Goal: Browse casually: Explore the website without a specific task or goal

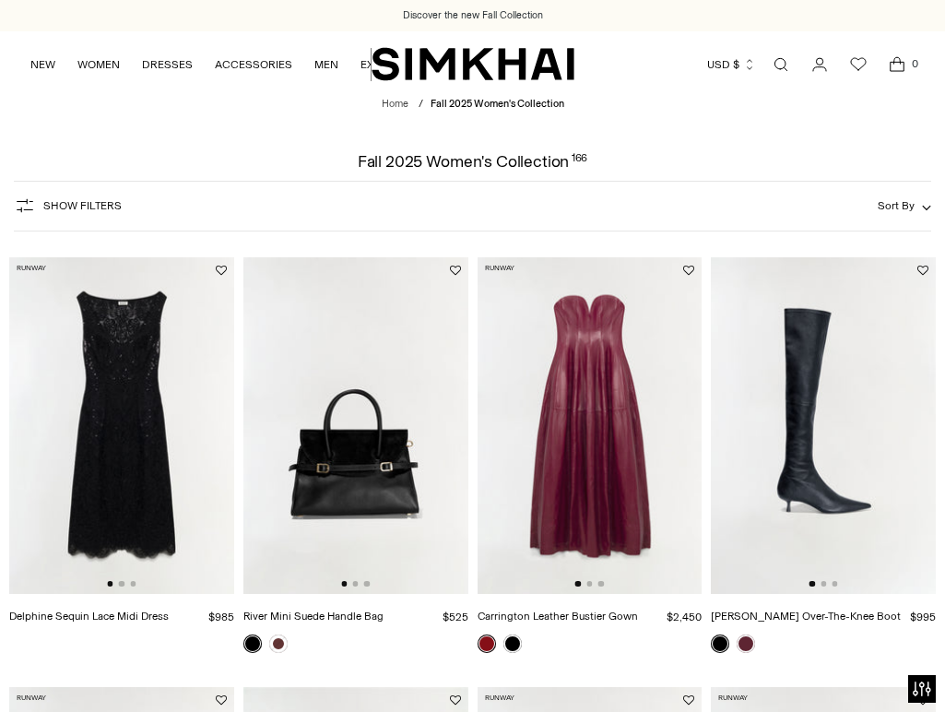
scroll to position [38, 0]
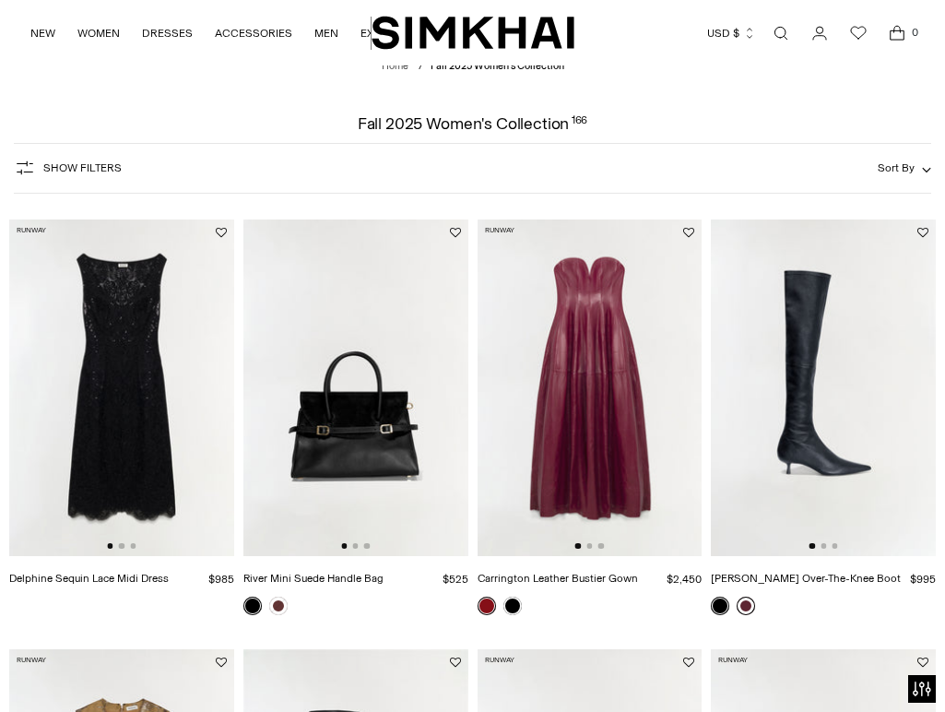
click at [751, 602] on link at bounding box center [746, 606] width 18 height 18
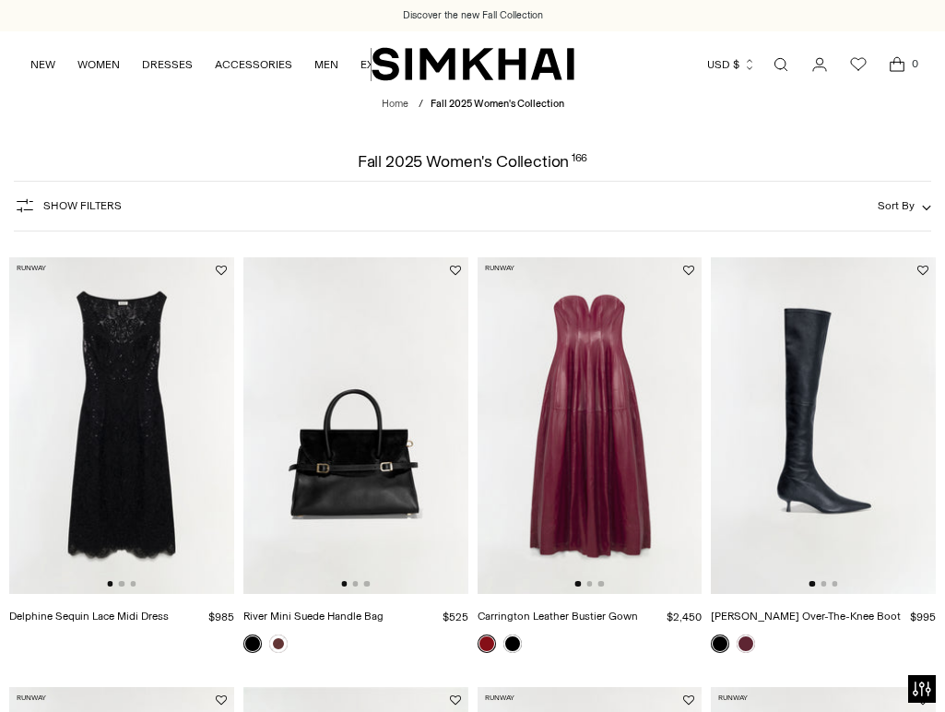
scroll to position [0, 0]
click at [590, 412] on img at bounding box center [590, 426] width 225 height 338
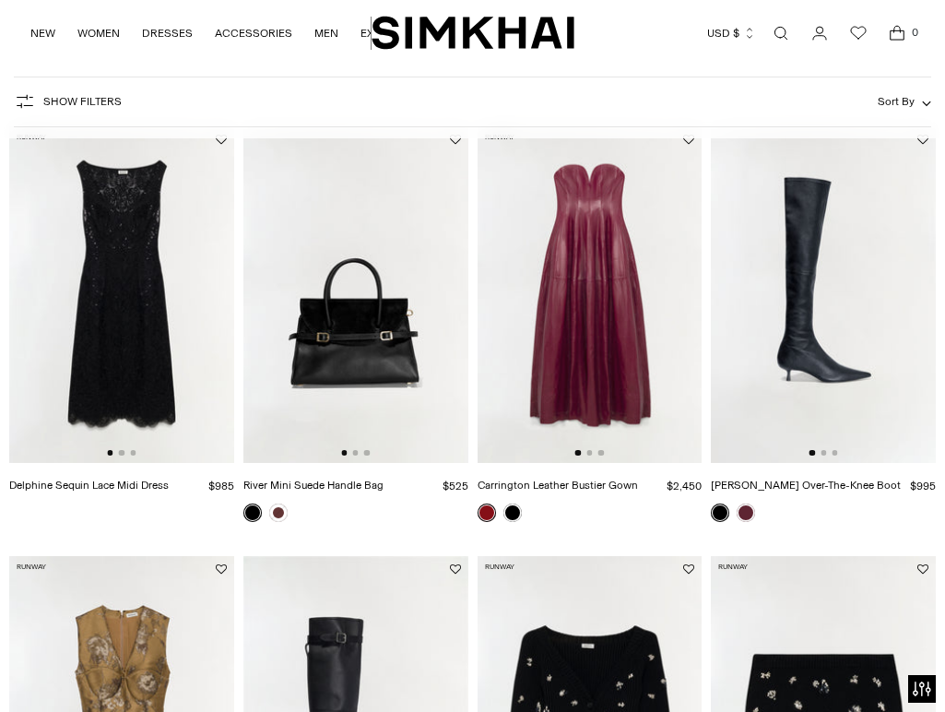
scroll to position [264, 0]
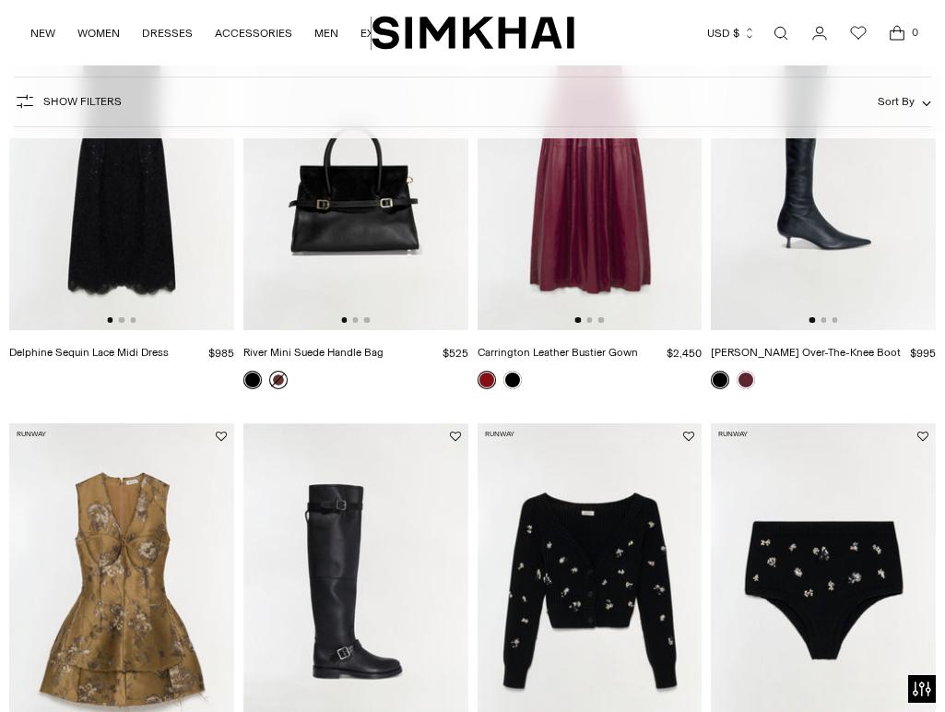
click at [284, 382] on link at bounding box center [278, 380] width 18 height 18
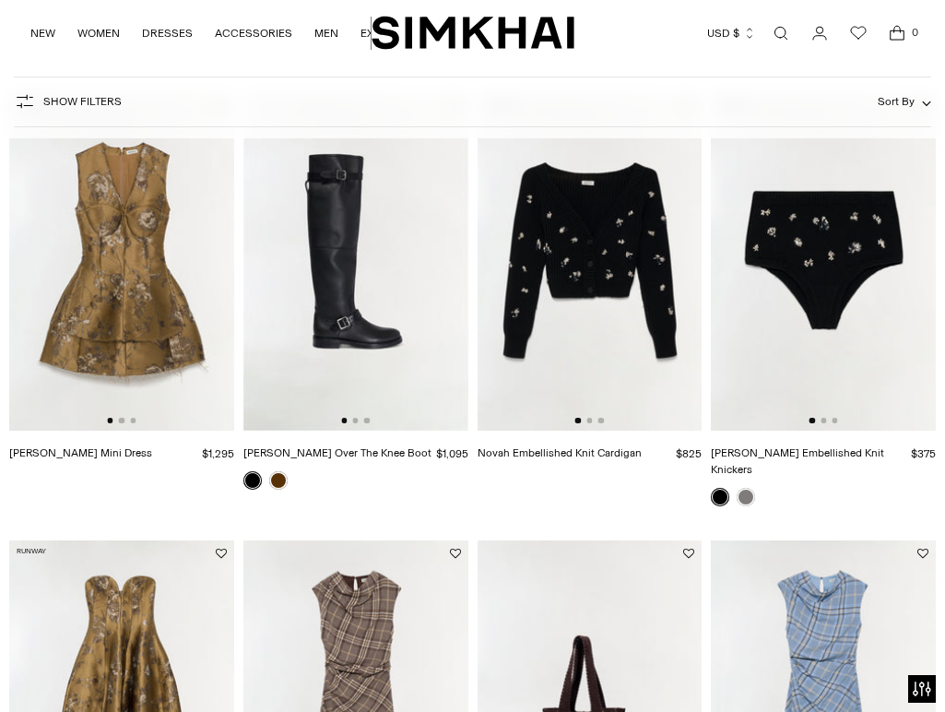
scroll to position [603, 0]
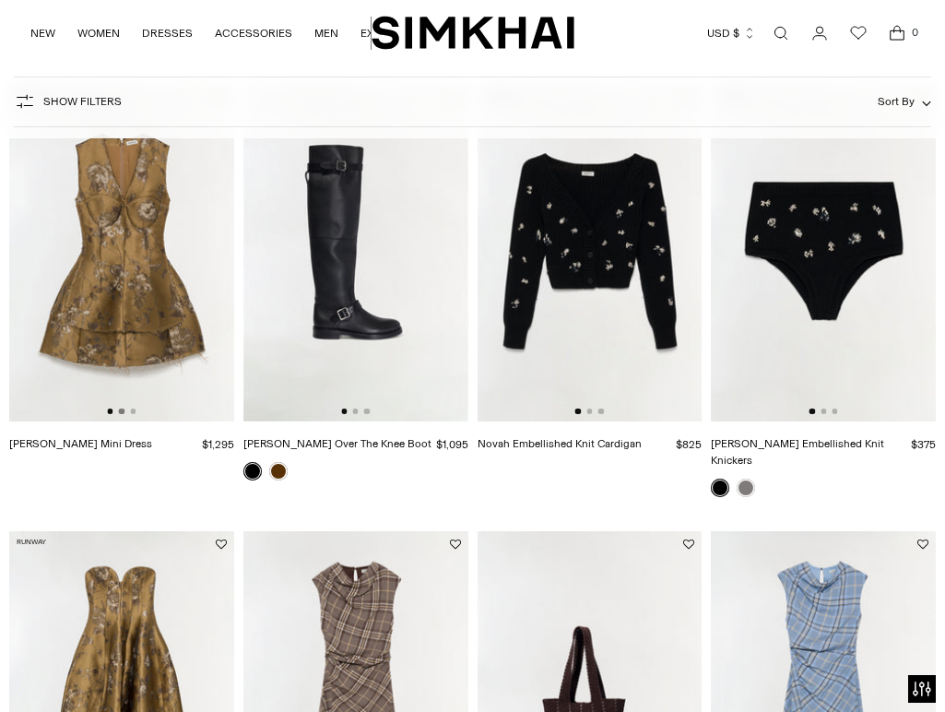
click at [124, 411] on button "Go to slide 2" at bounding box center [122, 412] width 6 height 6
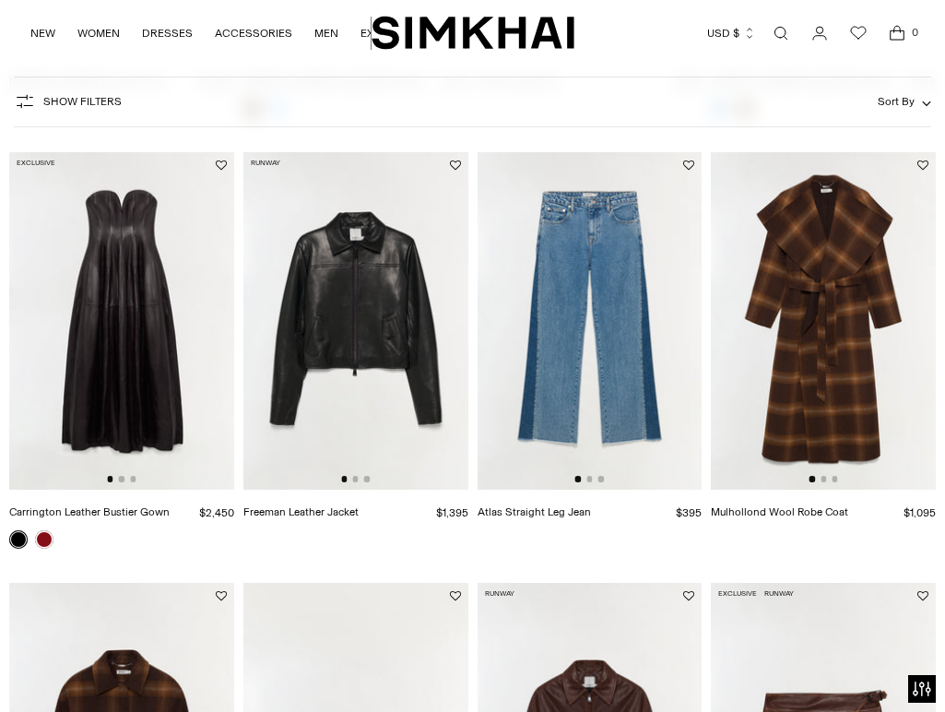
scroll to position [1383, 0]
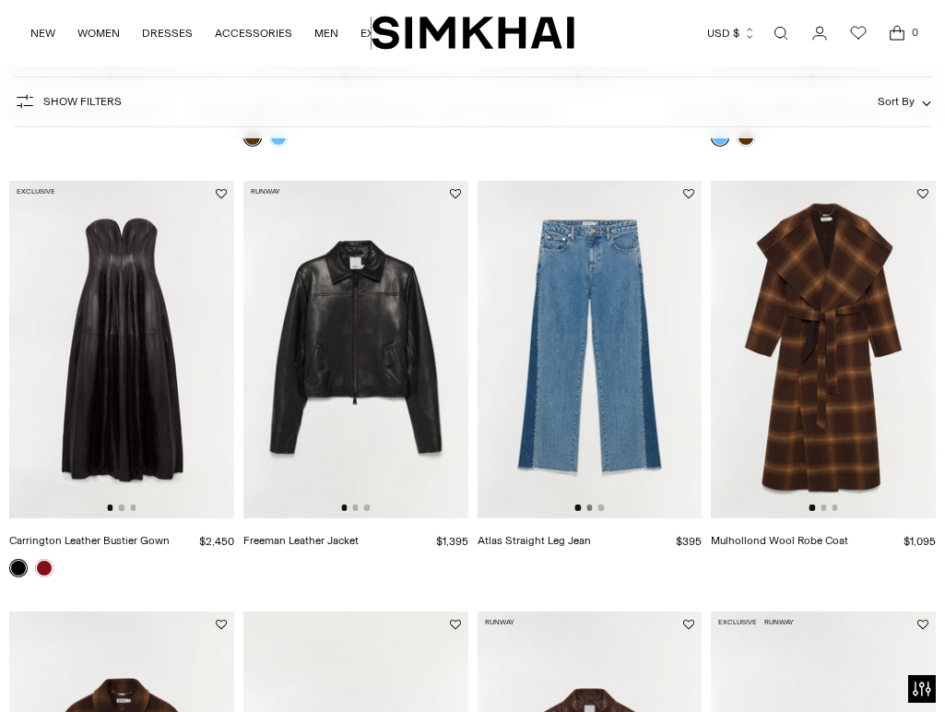
click at [590, 504] on button "Go to slide 2" at bounding box center [590, 507] width 6 height 6
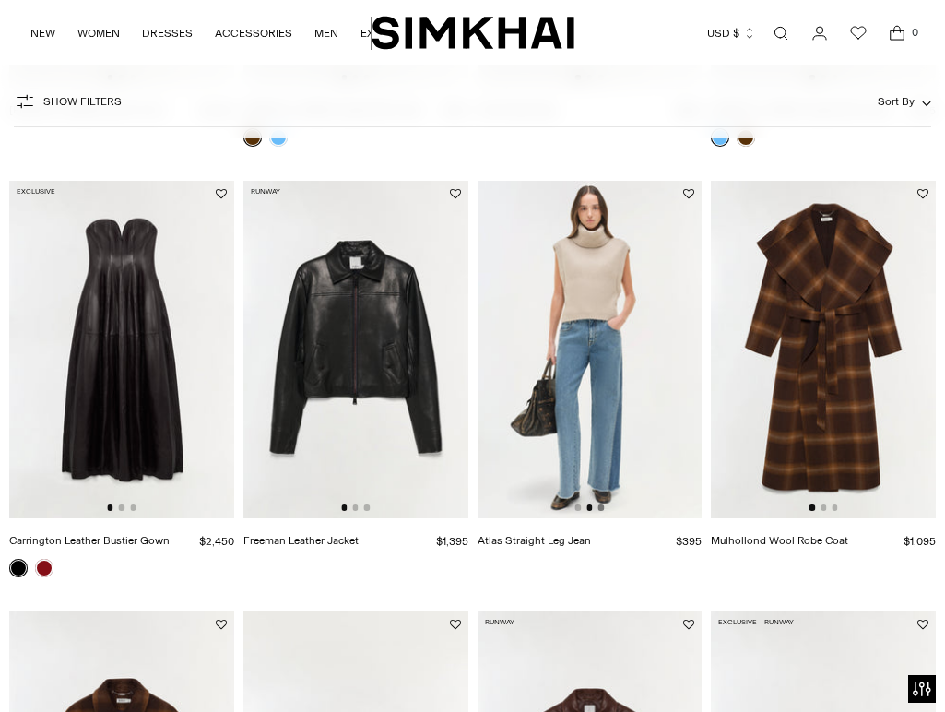
click at [602, 504] on button "Go to slide 3" at bounding box center [602, 507] width 6 height 6
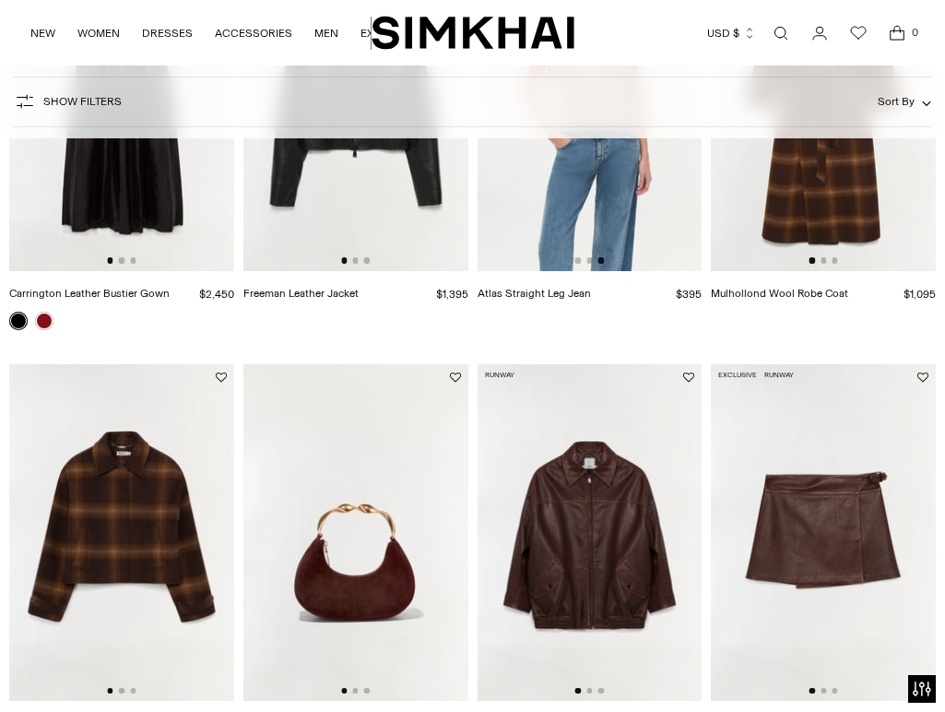
scroll to position [1834, 0]
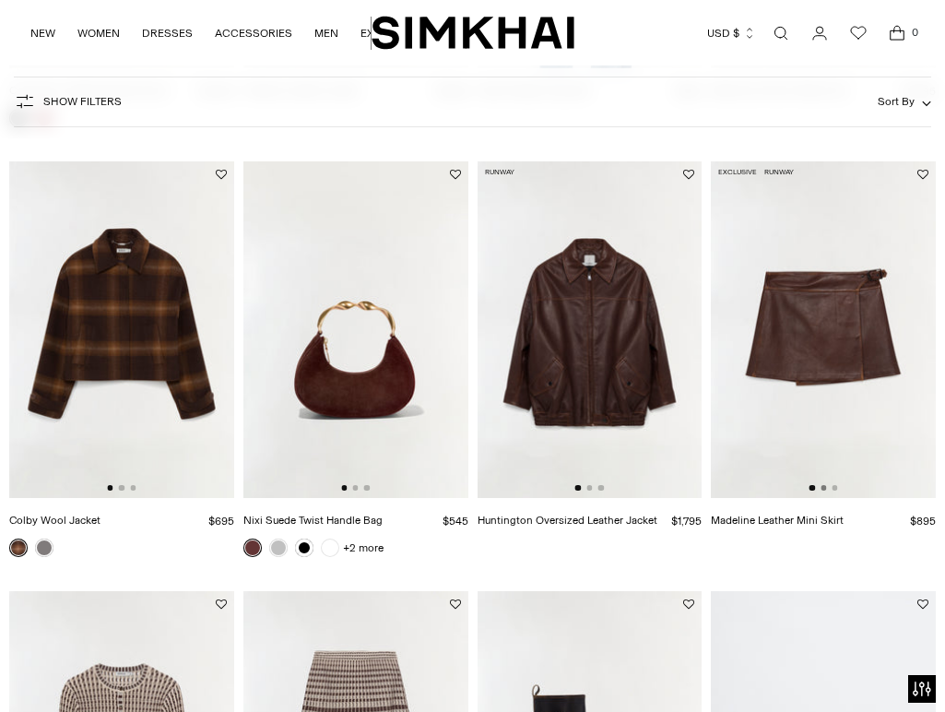
click at [826, 485] on button "Go to slide 2" at bounding box center [824, 488] width 6 height 6
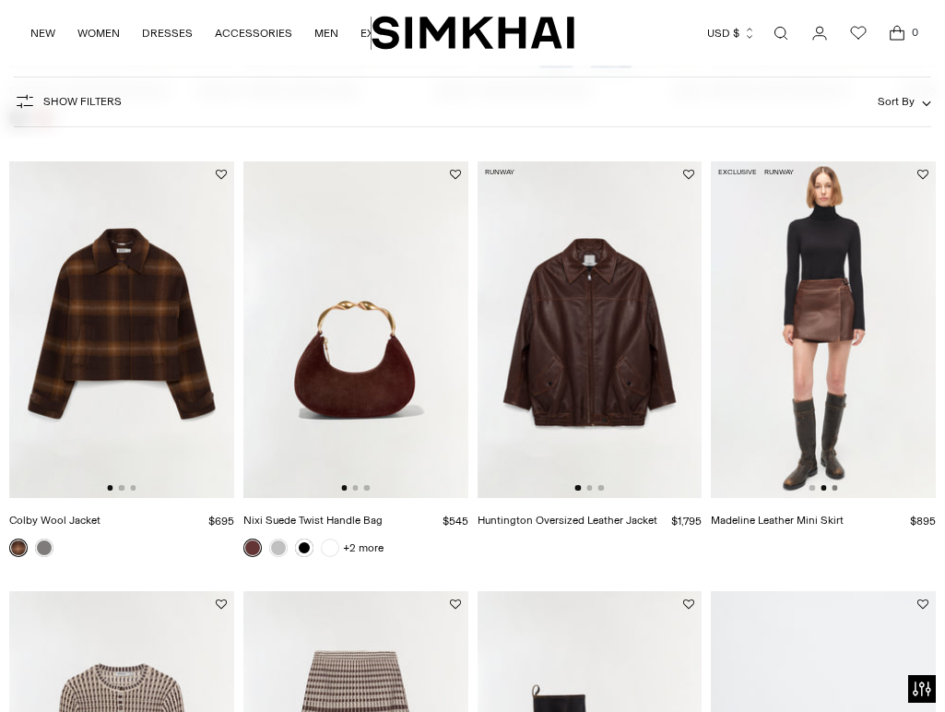
click at [835, 485] on button "Go to slide 3" at bounding box center [835, 488] width 6 height 6
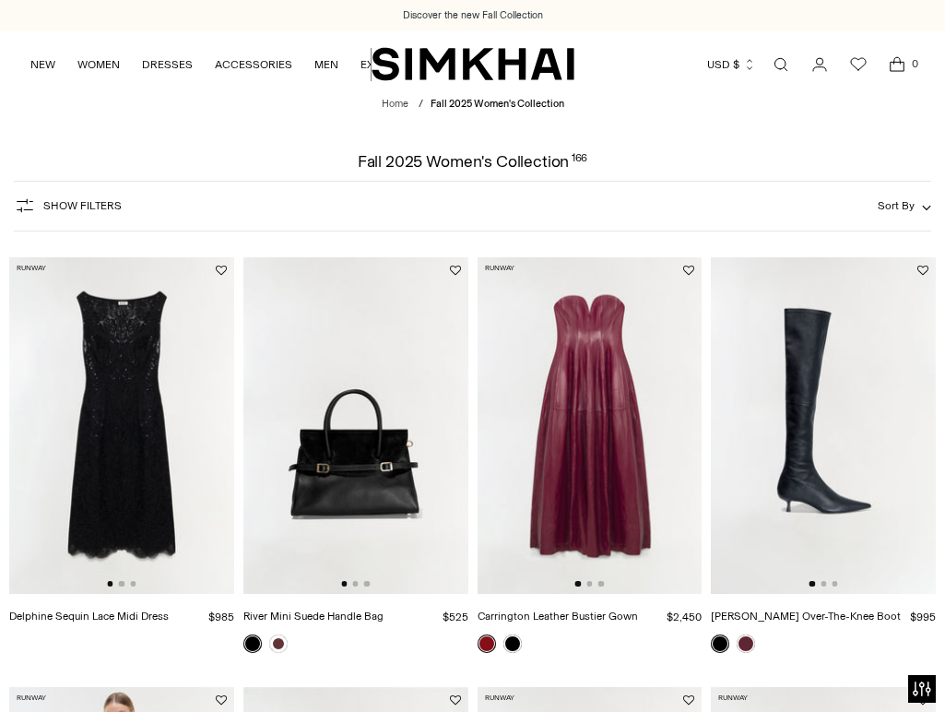
scroll to position [0, 0]
click at [38, 65] on link "NEW" at bounding box center [42, 64] width 25 height 41
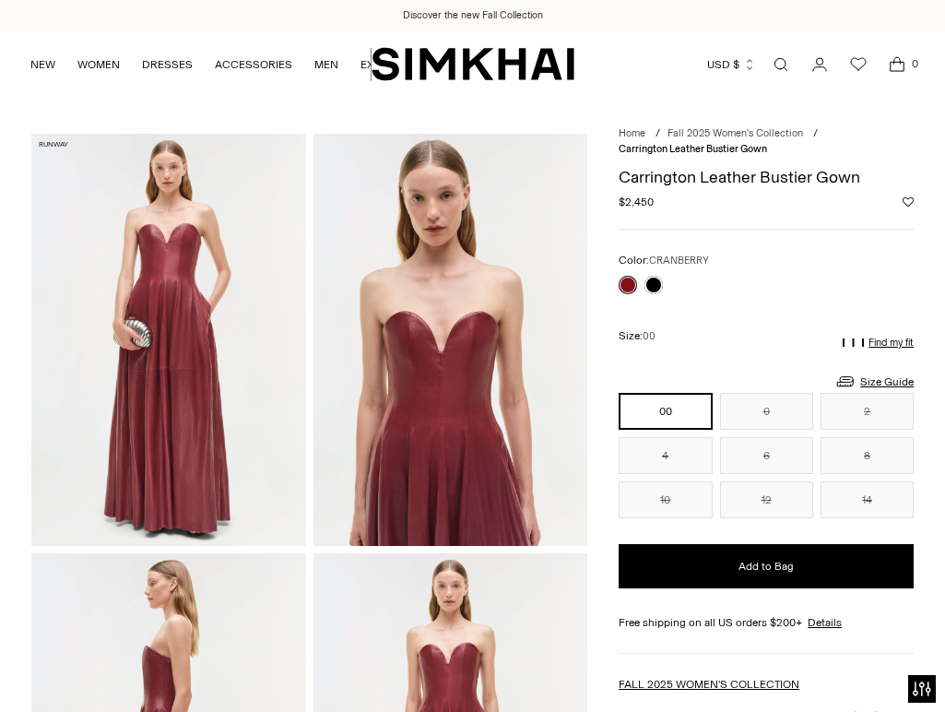
click at [658, 274] on div at bounding box center [641, 285] width 52 height 26
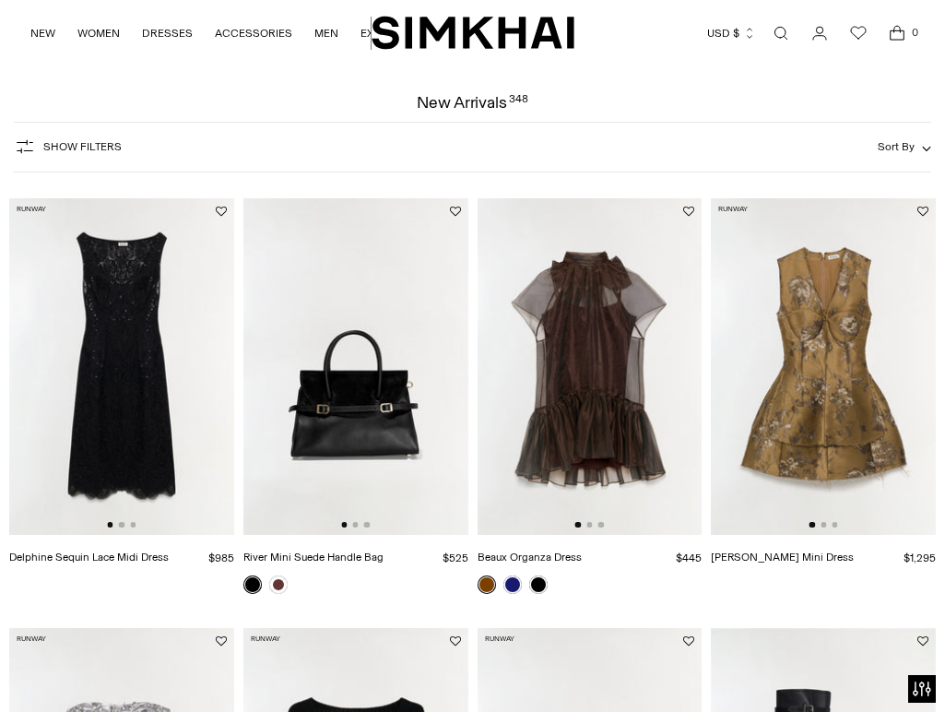
scroll to position [61, 0]
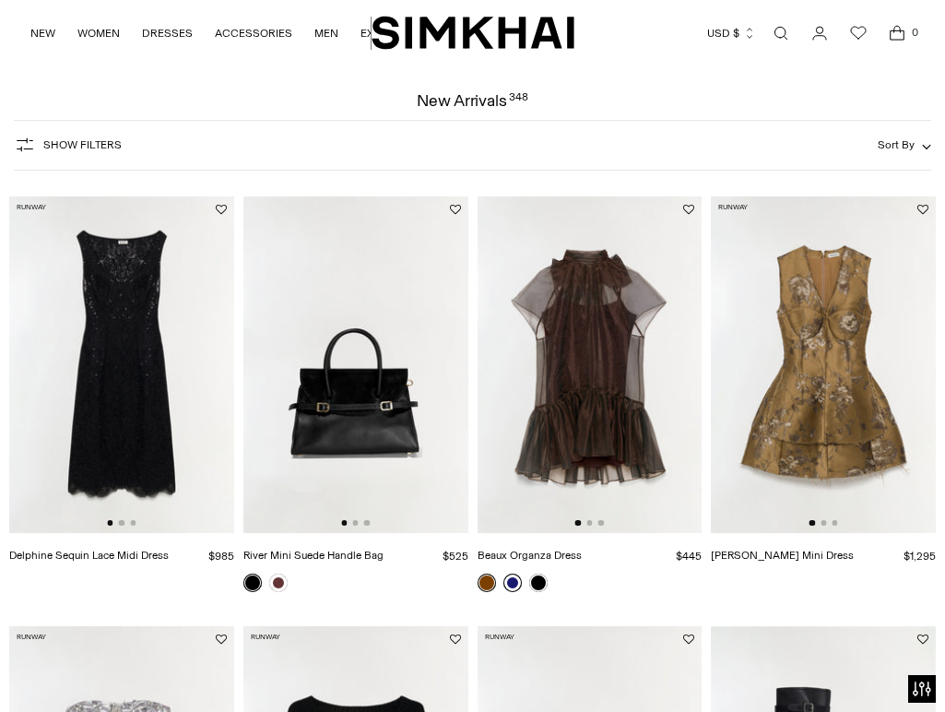
click at [520, 584] on link at bounding box center [513, 583] width 18 height 18
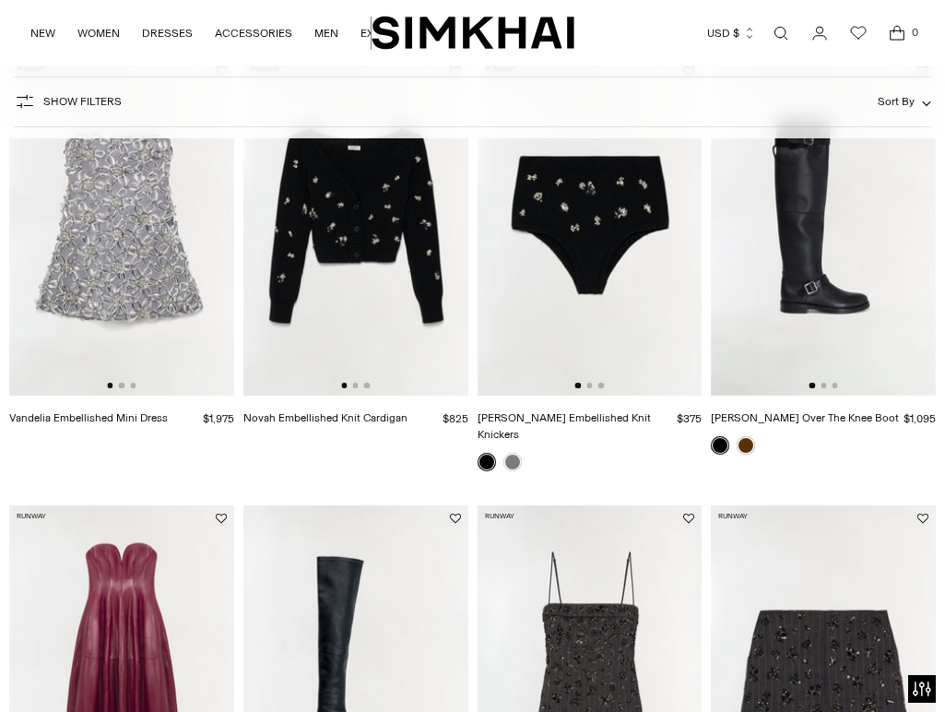
scroll to position [607, 0]
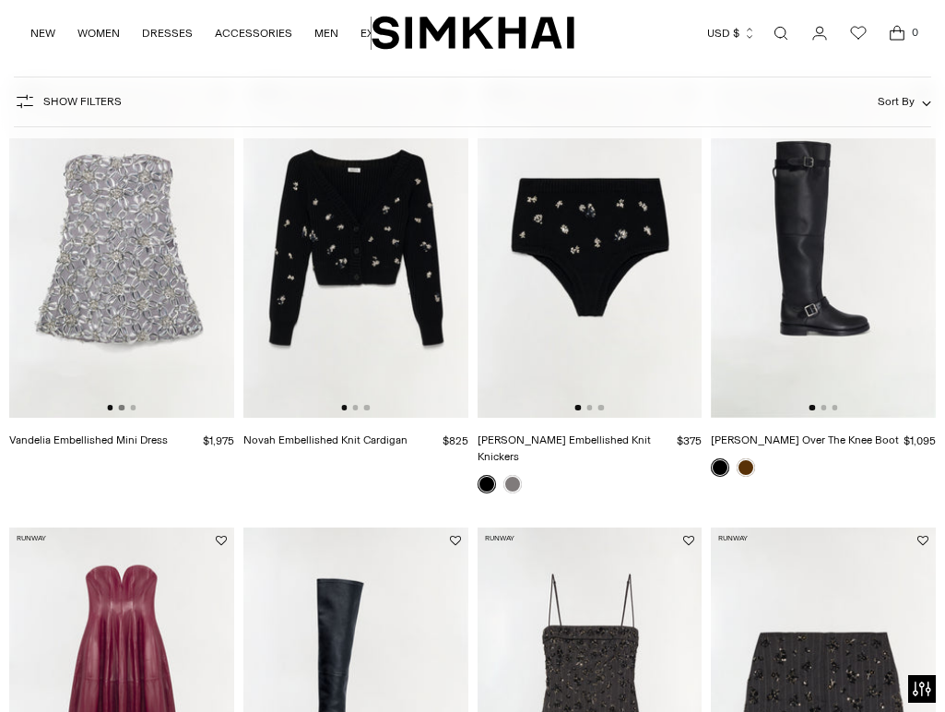
click at [122, 409] on button "Go to slide 2" at bounding box center [122, 408] width 6 height 6
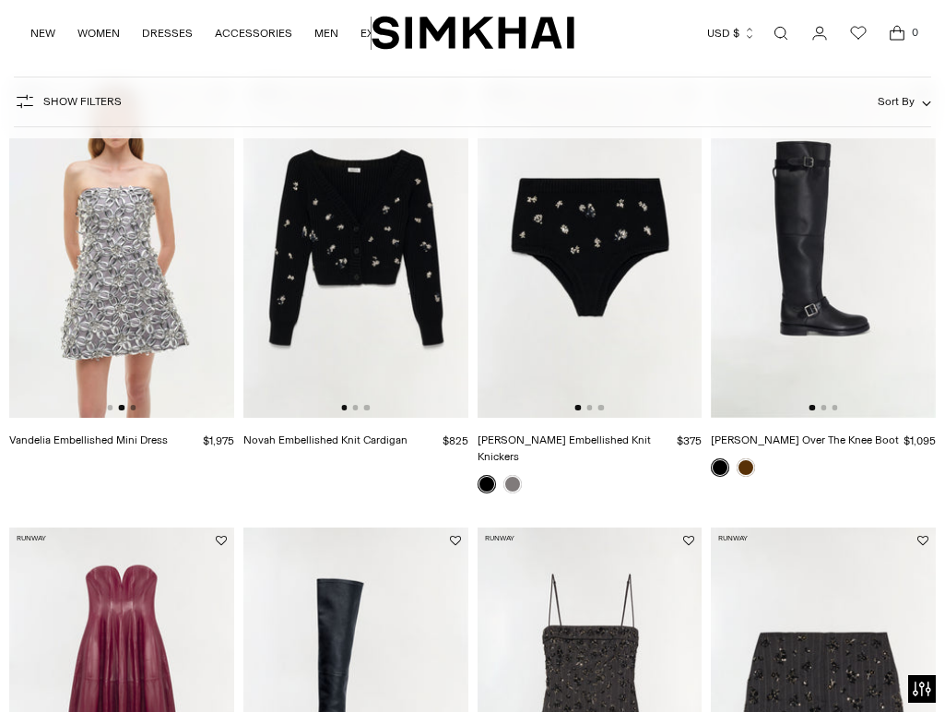
click at [132, 410] on button "Go to slide 3" at bounding box center [133, 408] width 6 height 6
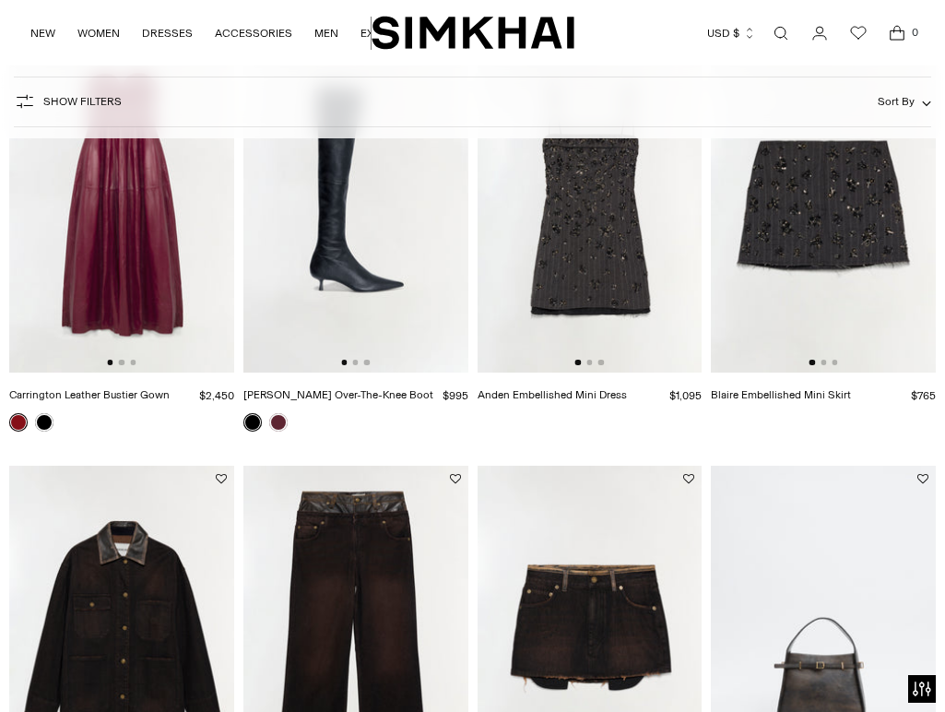
scroll to position [837, 0]
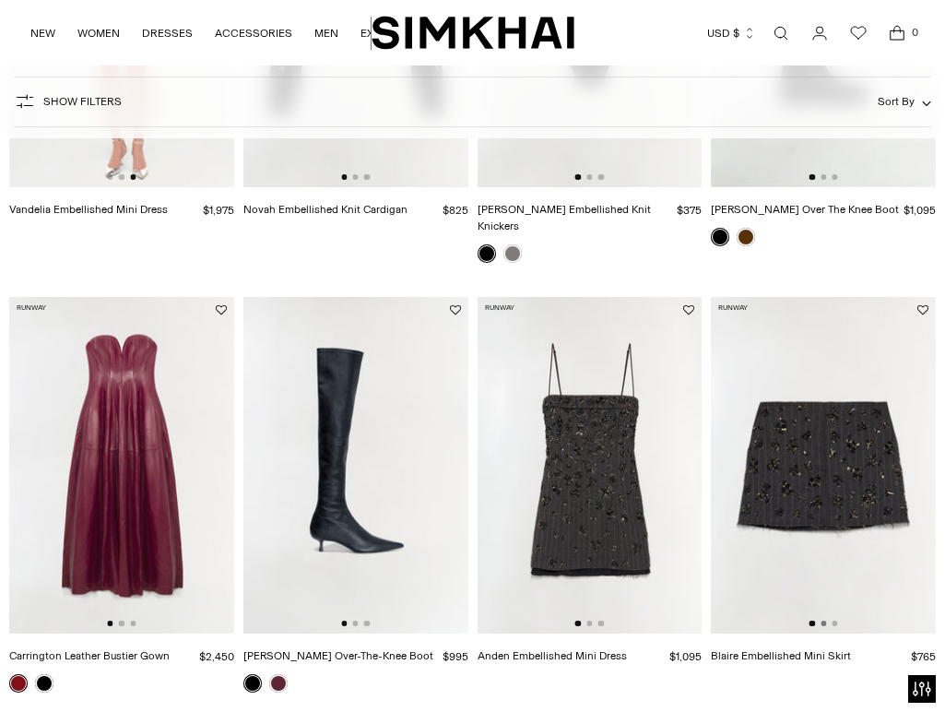
click at [824, 621] on button "Go to slide 2" at bounding box center [824, 624] width 6 height 6
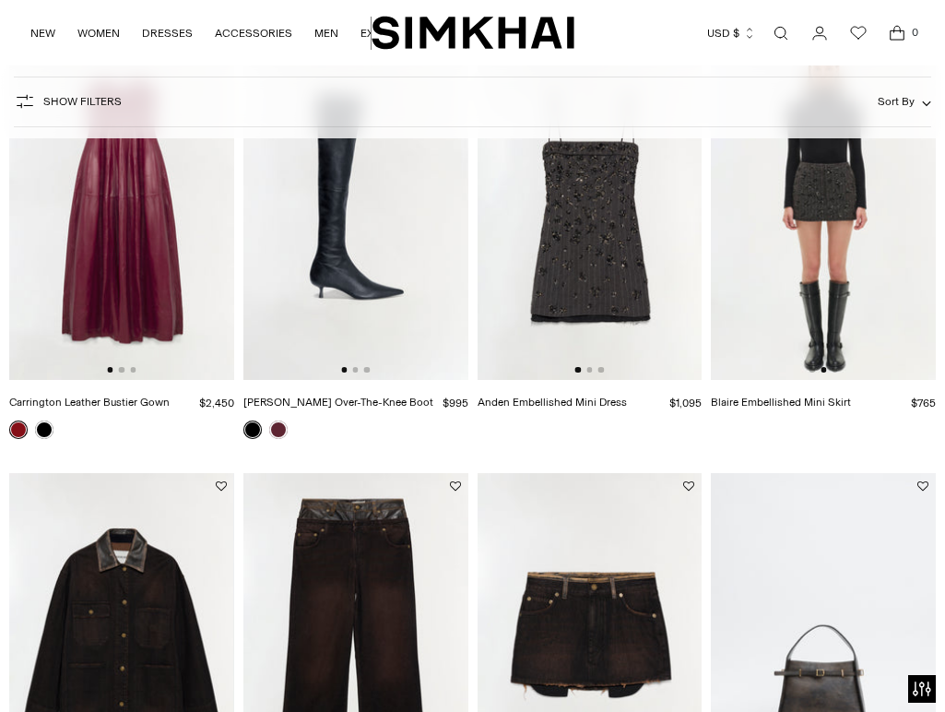
scroll to position [838, 0]
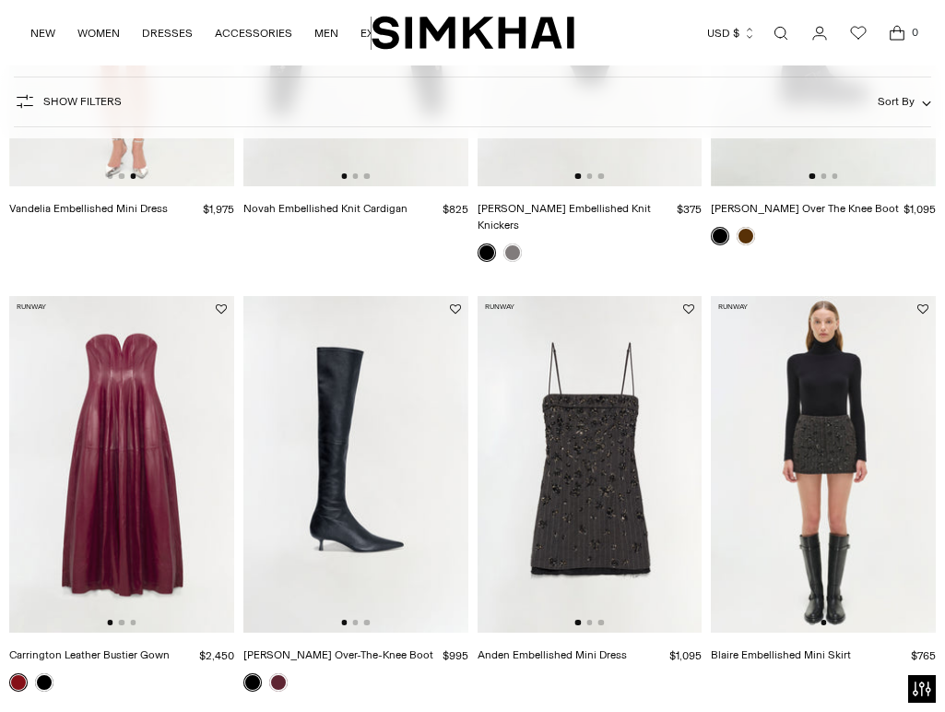
click at [824, 503] on img at bounding box center [823, 465] width 225 height 338
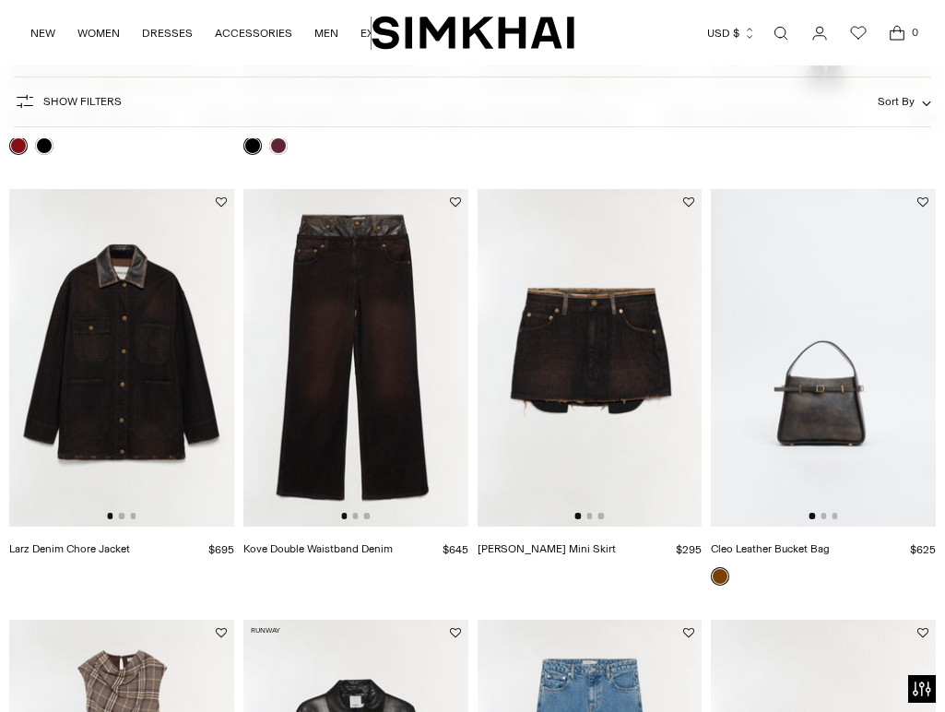
scroll to position [1385, 0]
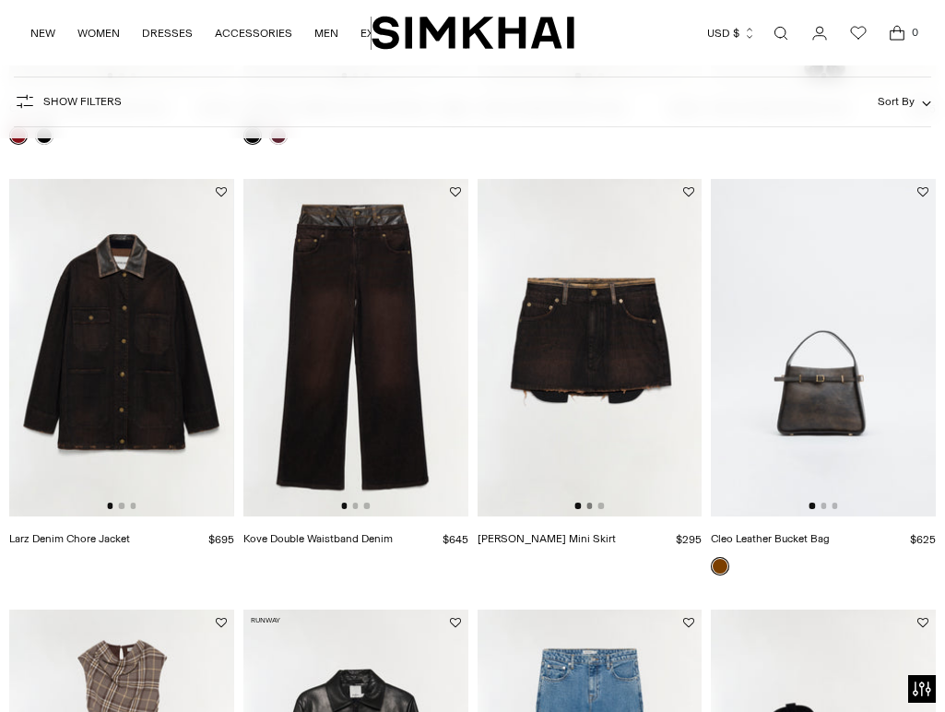
click at [590, 503] on button "Go to slide 2" at bounding box center [590, 506] width 6 height 6
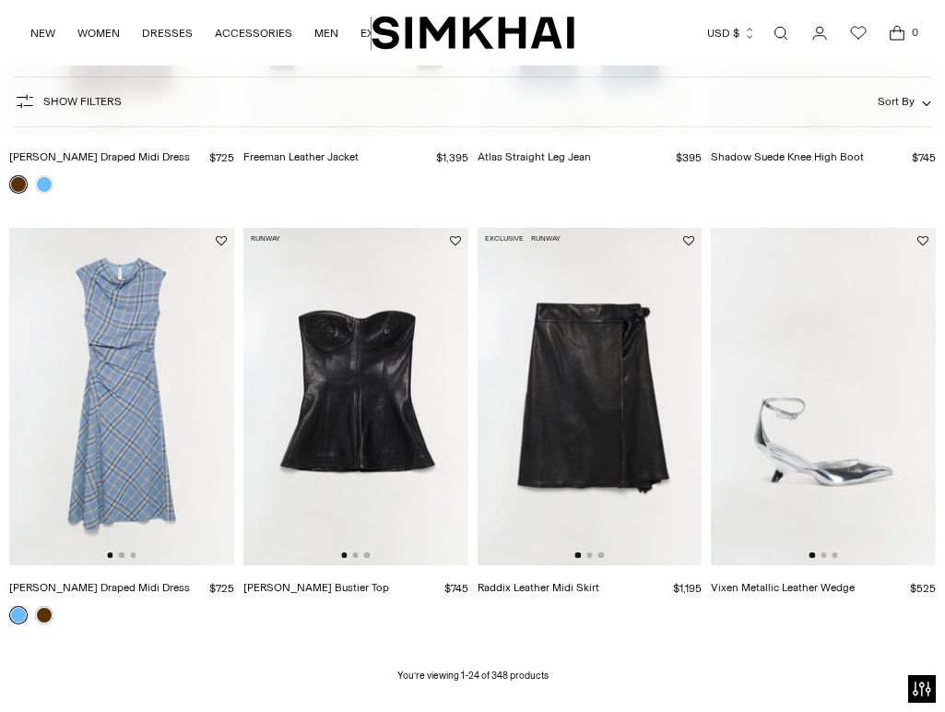
scroll to position [2229, 0]
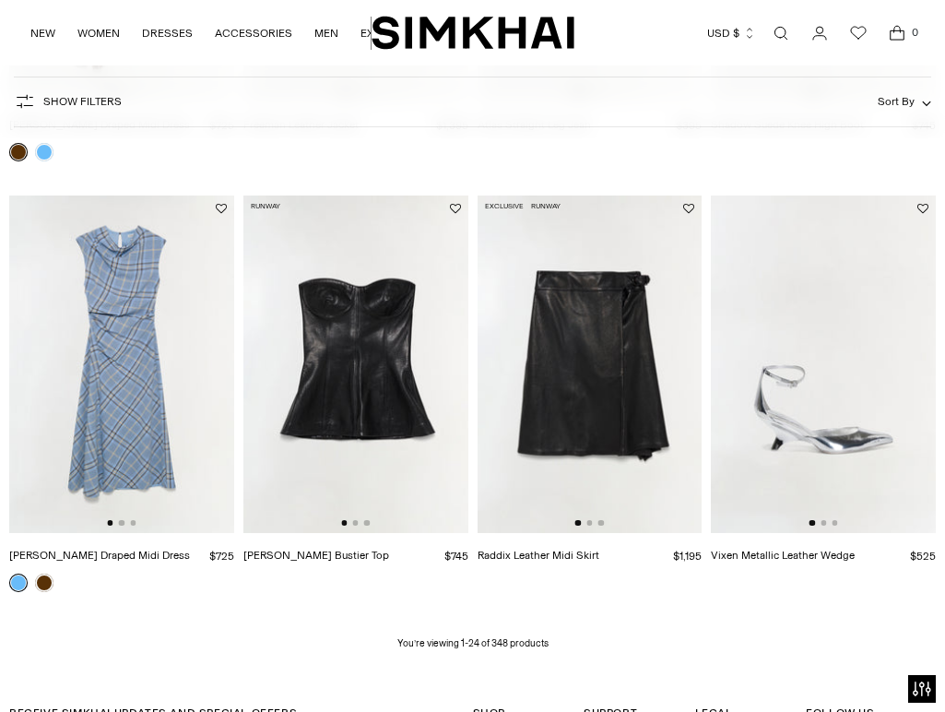
click at [358, 511] on img at bounding box center [355, 365] width 225 height 338
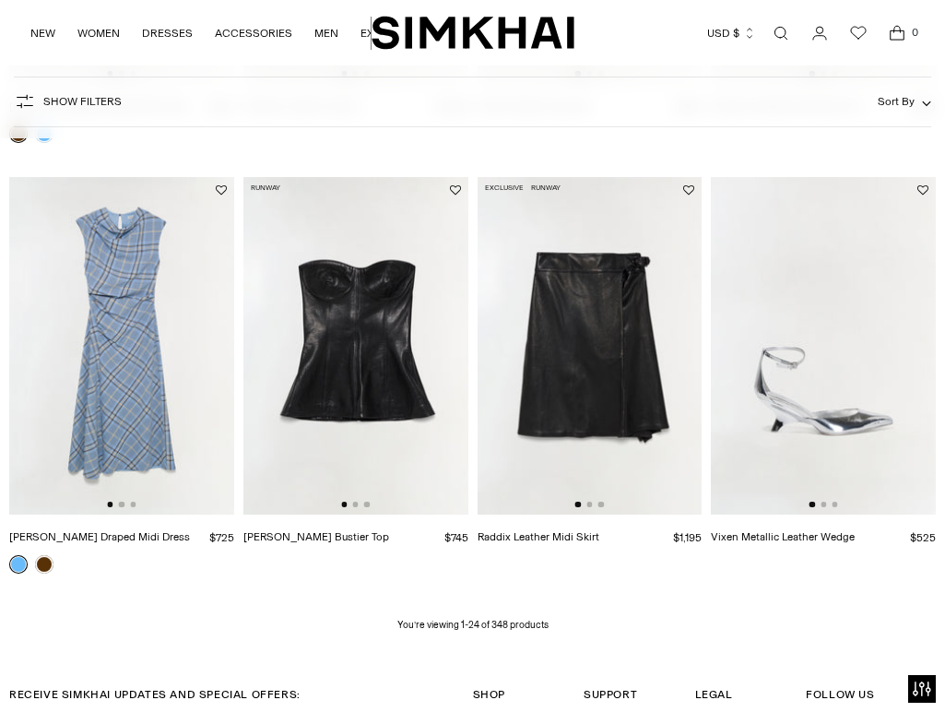
scroll to position [2249, 0]
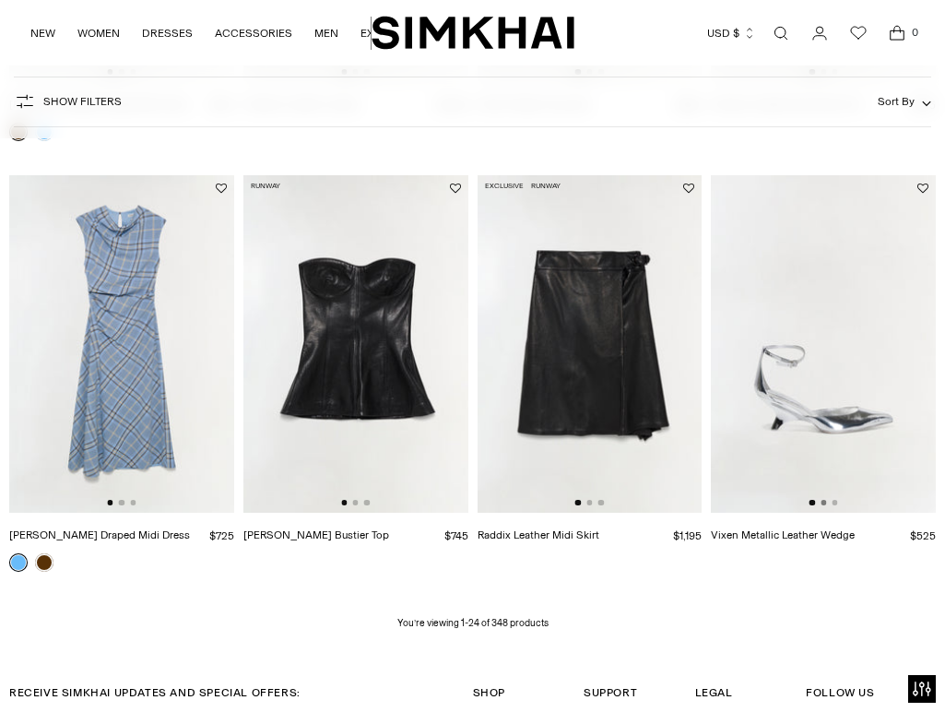
click at [822, 500] on button "Go to slide 2" at bounding box center [824, 503] width 6 height 6
click at [834, 500] on button "Go to slide 3" at bounding box center [835, 503] width 6 height 6
click at [835, 414] on img at bounding box center [824, 344] width 225 height 338
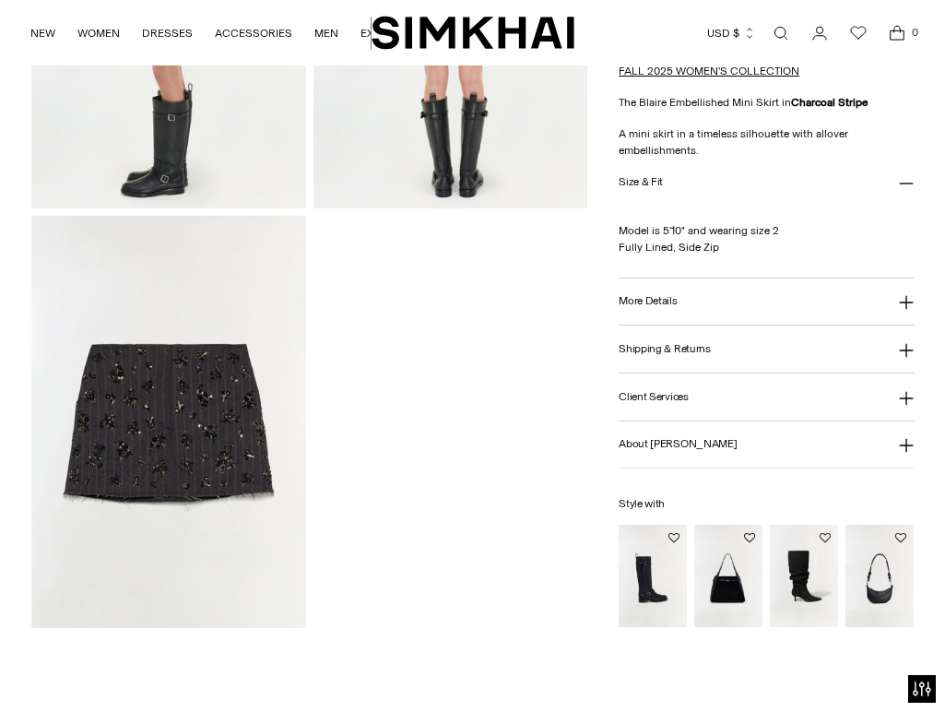
scroll to position [869, 0]
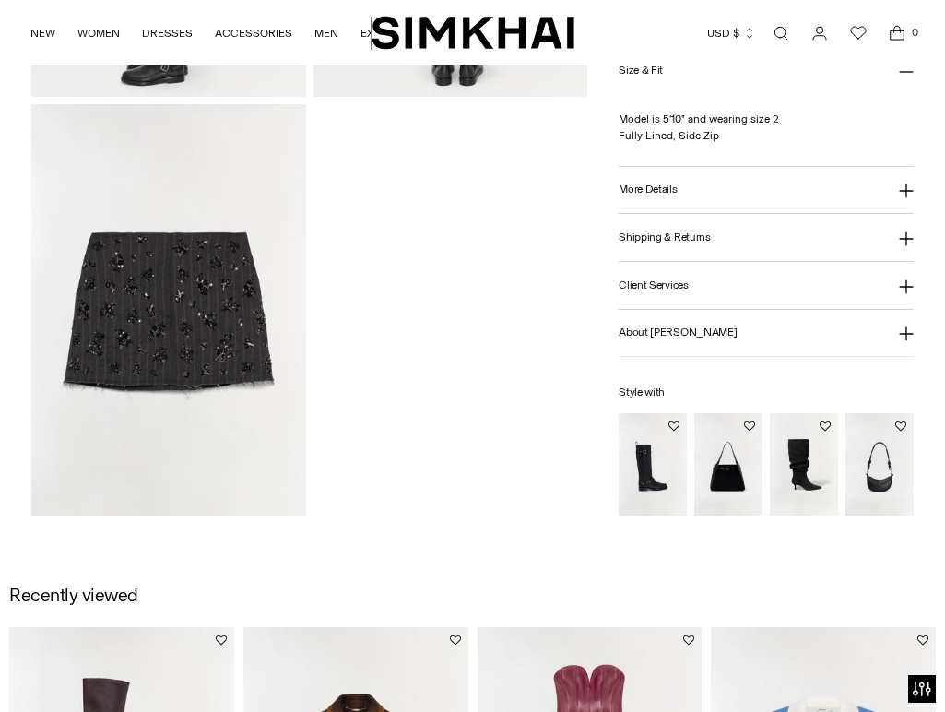
click at [193, 344] on img at bounding box center [168, 310] width 275 height 412
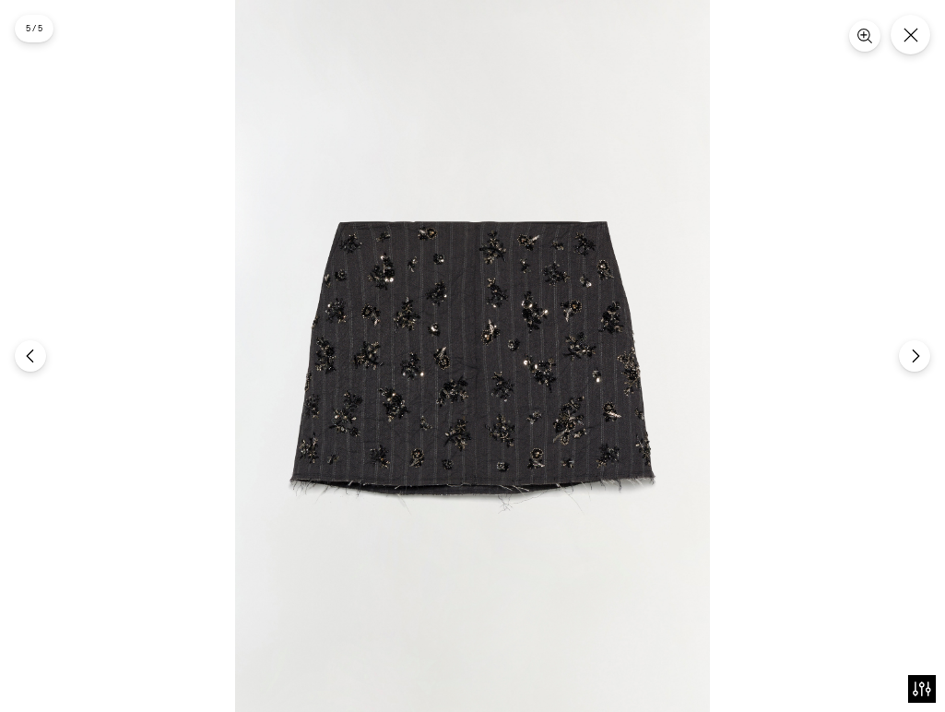
click at [455, 339] on img at bounding box center [472, 356] width 475 height 712
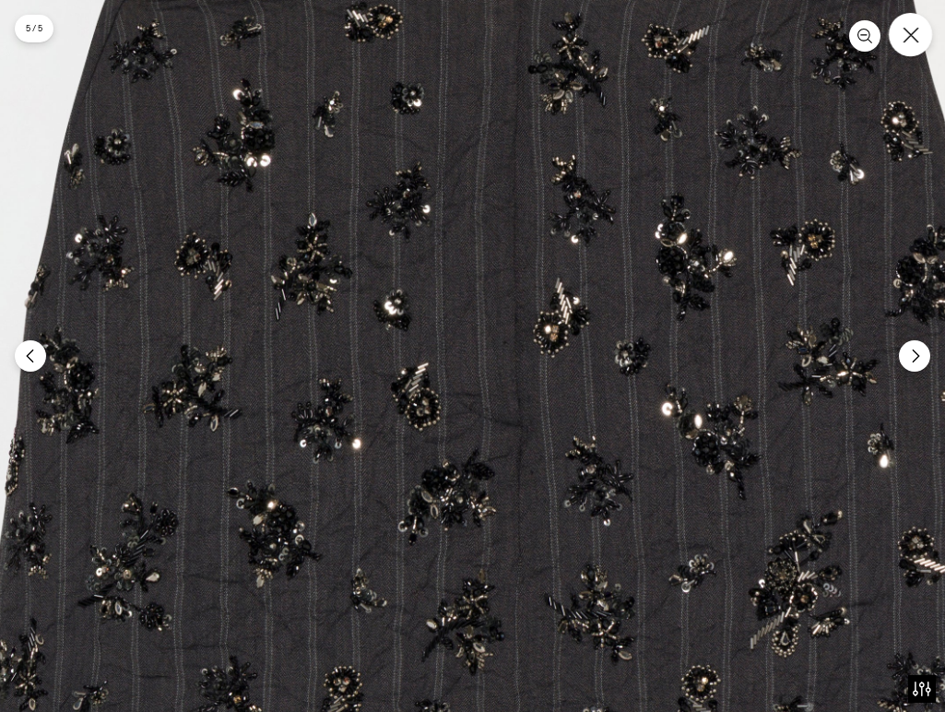
click at [914, 42] on icon "Close" at bounding box center [911, 35] width 17 height 17
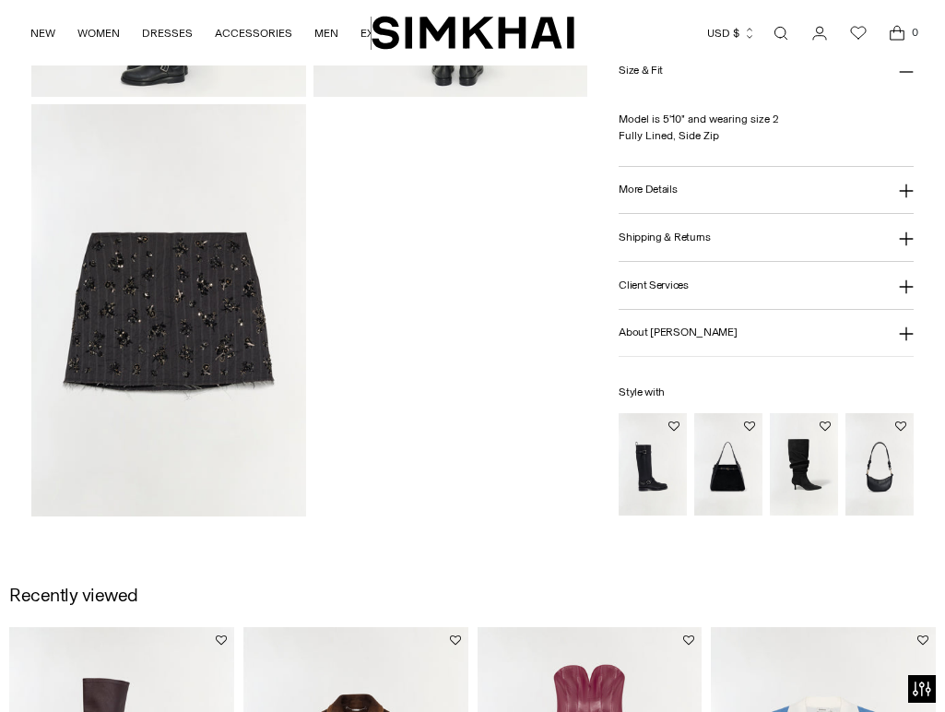
scroll to position [1254, 0]
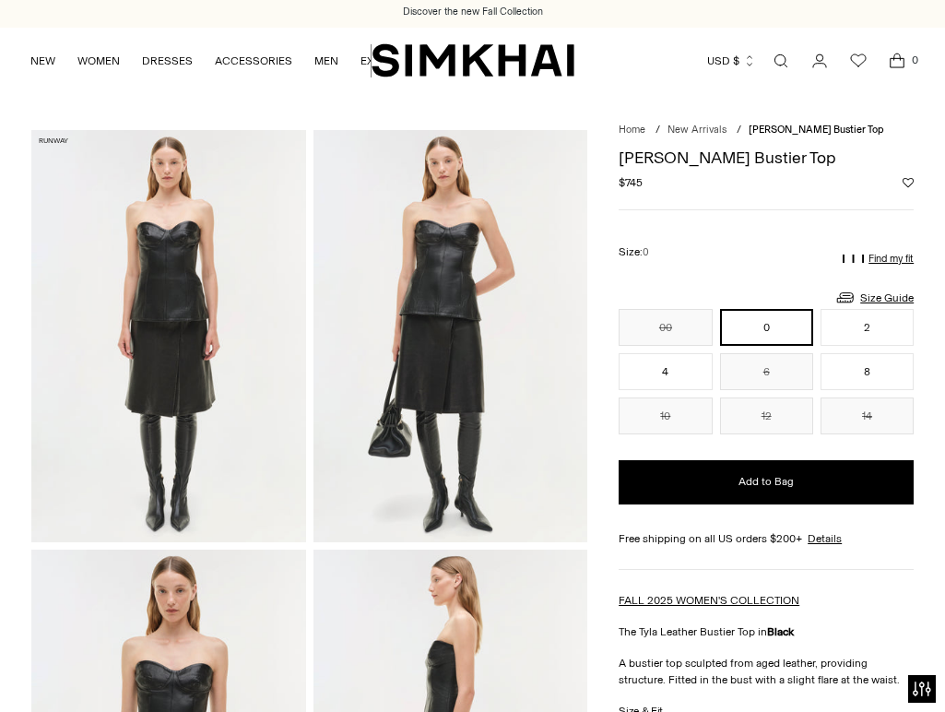
scroll to position [361, 0]
